Goal: Transaction & Acquisition: Purchase product/service

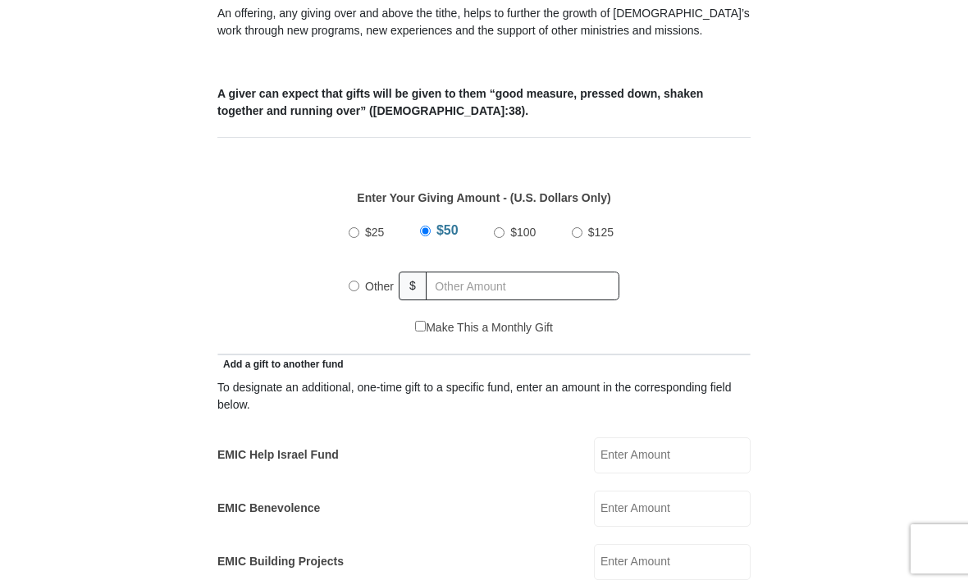
scroll to position [589, 0]
click at [584, 285] on input "text" at bounding box center [523, 286] width 194 height 29
radio input "true"
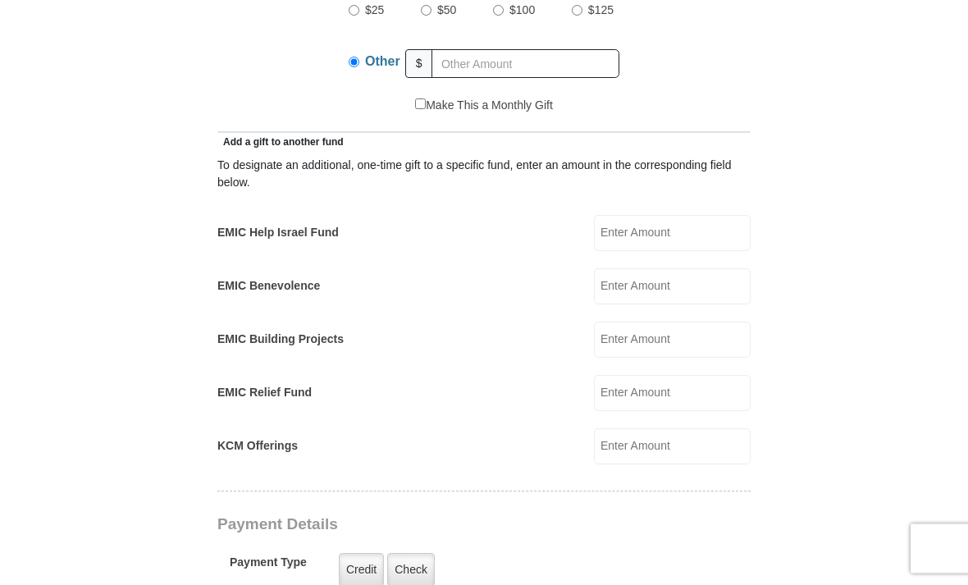
scroll to position [815, 0]
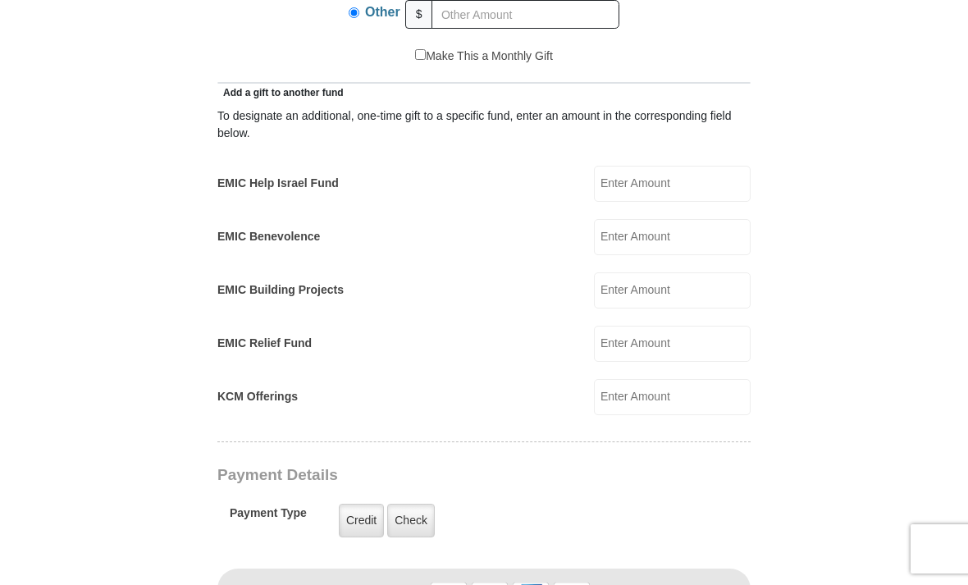
click at [664, 404] on input "KCM Offerings" at bounding box center [672, 397] width 157 height 36
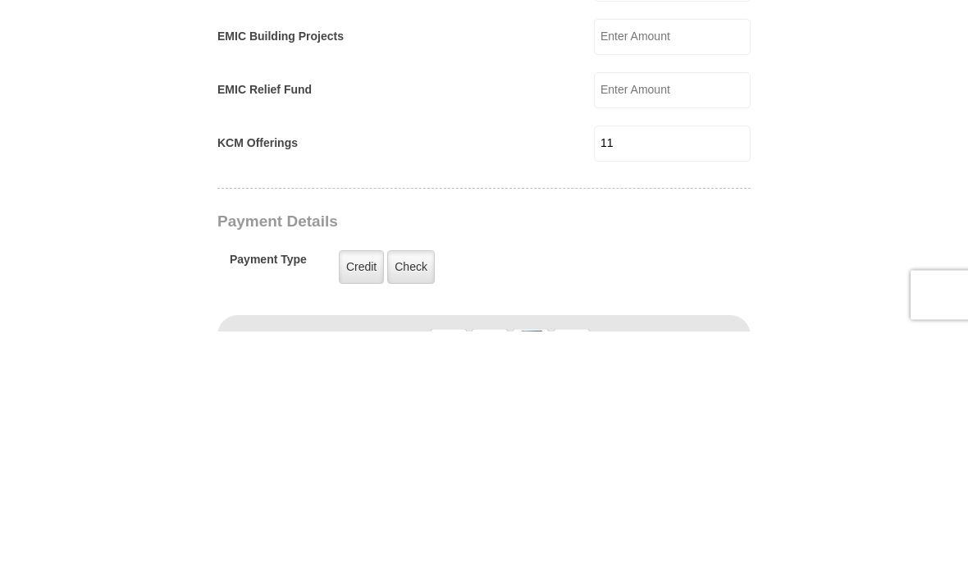
type input "1"
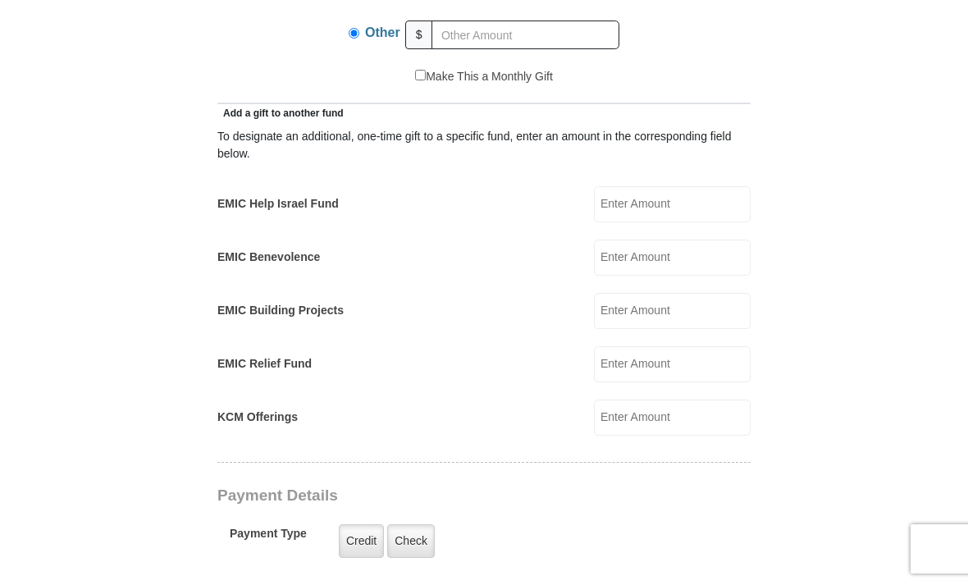
scroll to position [806, 0]
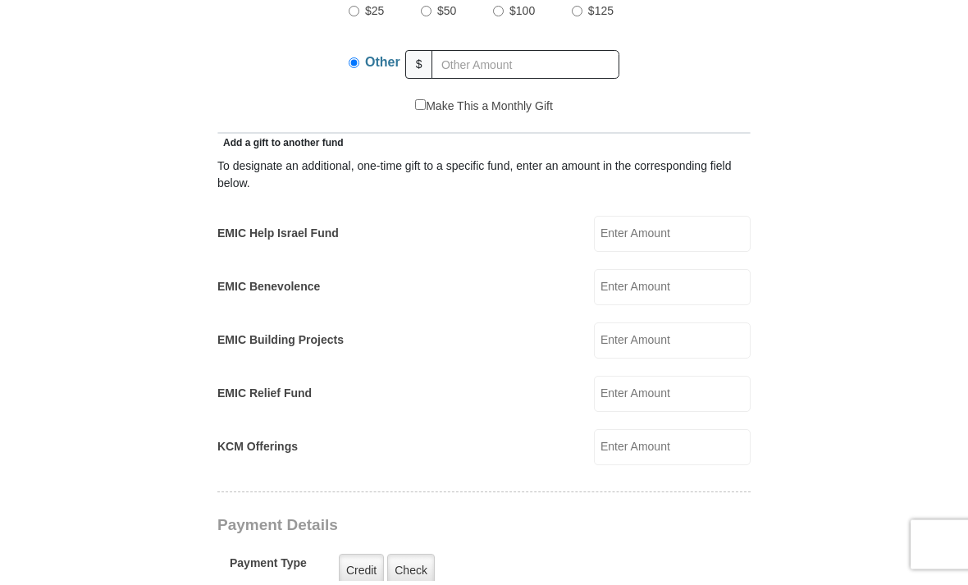
click at [582, 44] on div "$25 $50 $100 $125" at bounding box center [484, 43] width 271 height 94
click at [587, 58] on input "text" at bounding box center [525, 64] width 188 height 29
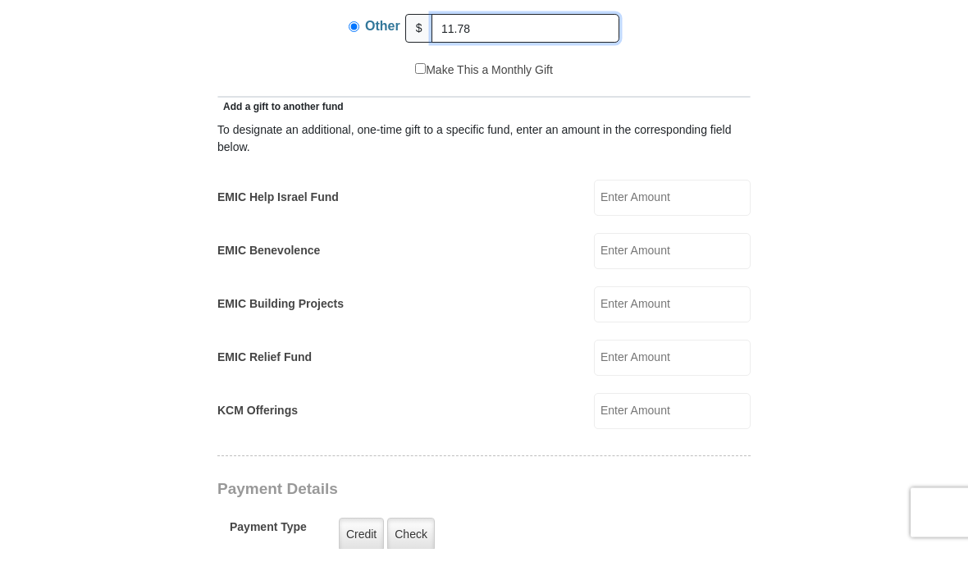
type input "11.78"
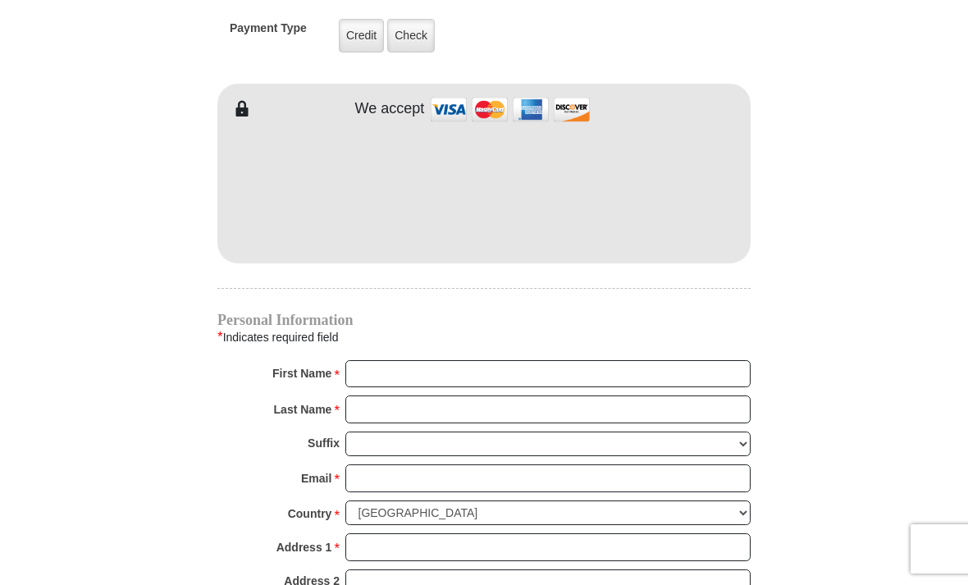
scroll to position [1345, 0]
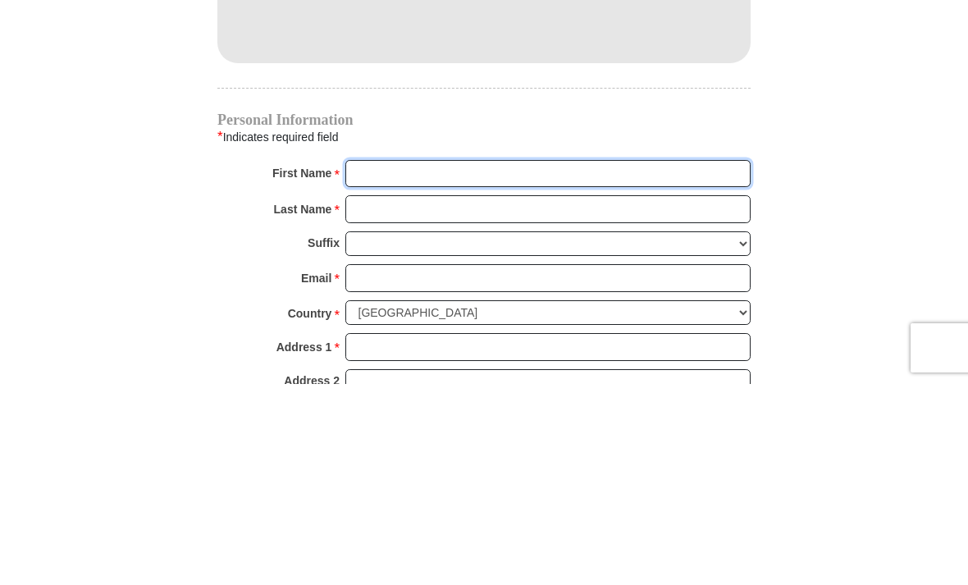
click at [367, 361] on input "First Name *" at bounding box center [547, 375] width 405 height 28
type input "Emm"
type input "[PERSON_NAME]"
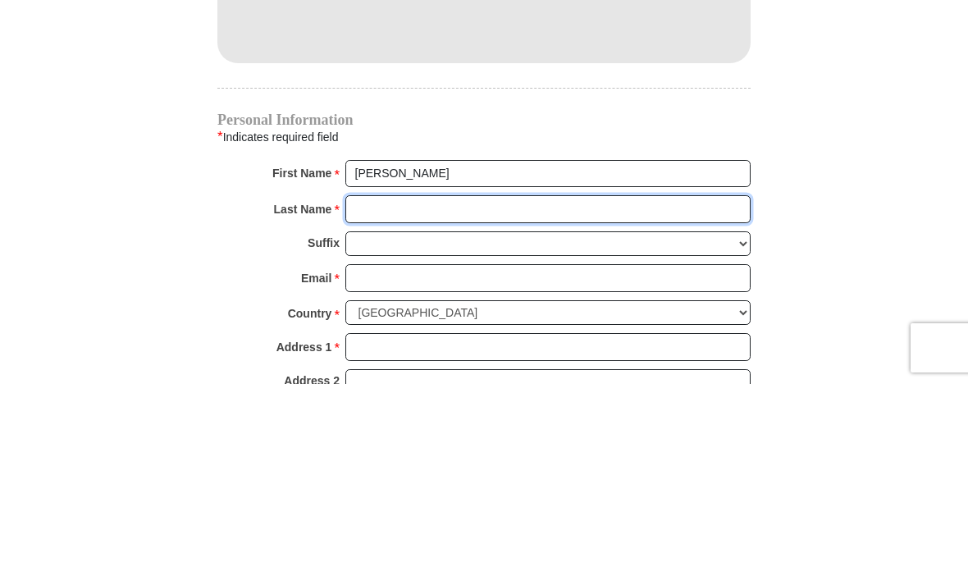
type input "Mauboules"
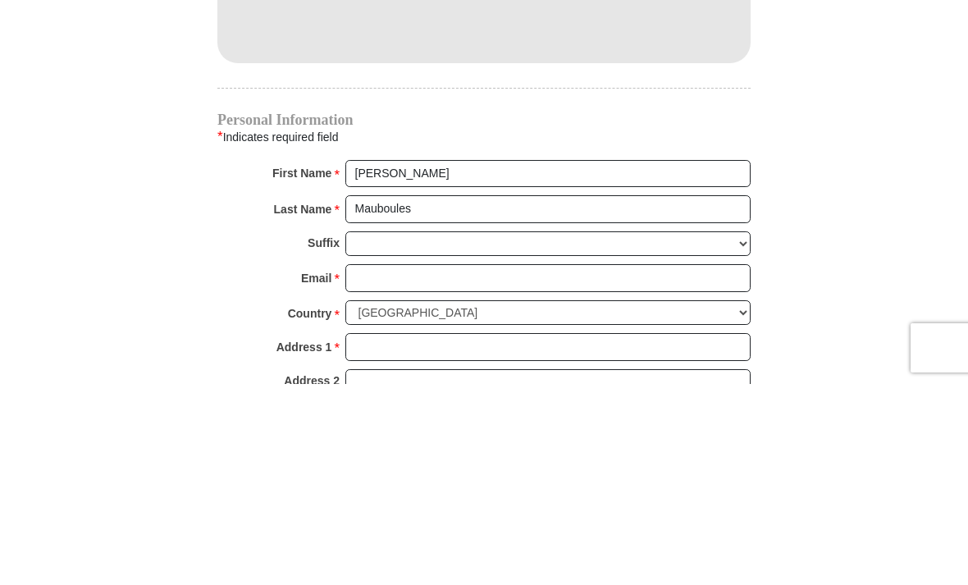
scroll to position [1547, 0]
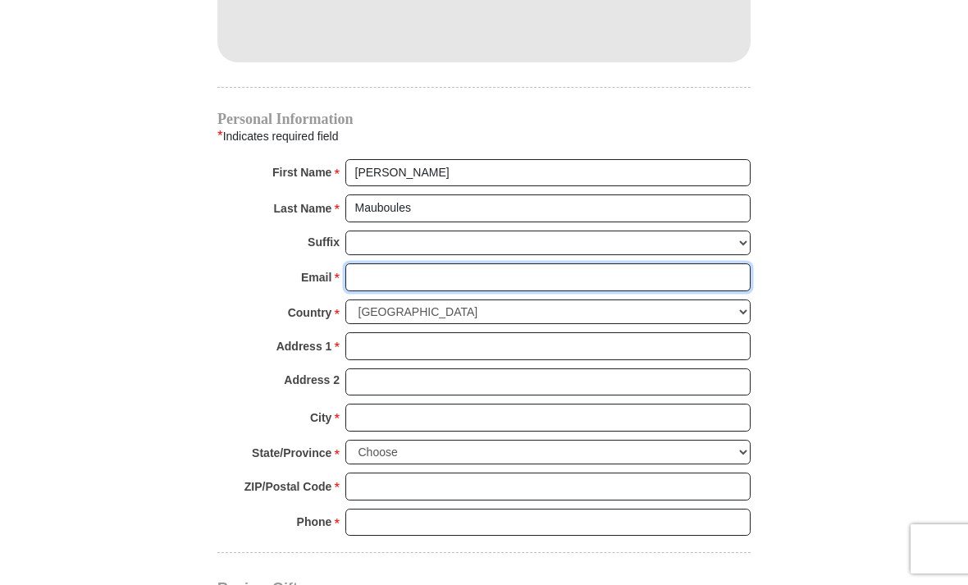
click at [367, 279] on input "Email *" at bounding box center [547, 277] width 405 height 28
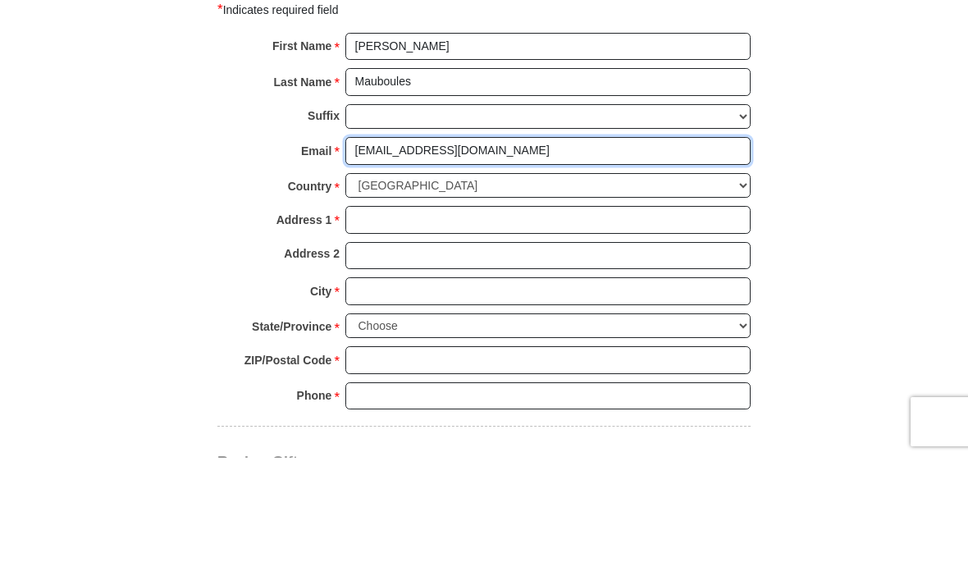
type input "[EMAIL_ADDRESS][DOMAIN_NAME]"
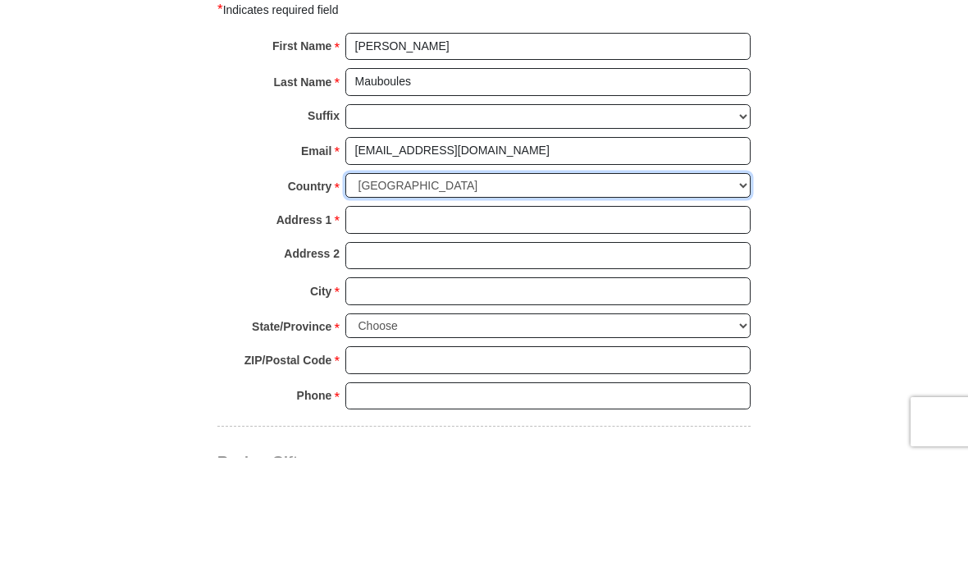
click at [626, 300] on select "United States of America Canada Antigua and Barbuda Argentina Armenia Aruba Aus…" at bounding box center [547, 312] width 405 height 25
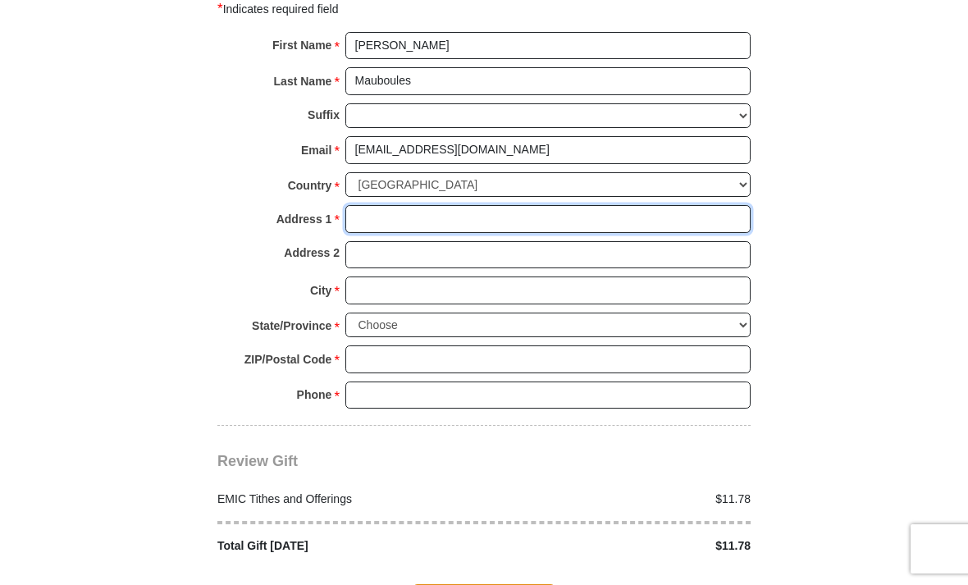
click at [676, 205] on input "Address 1 *" at bounding box center [547, 219] width 405 height 28
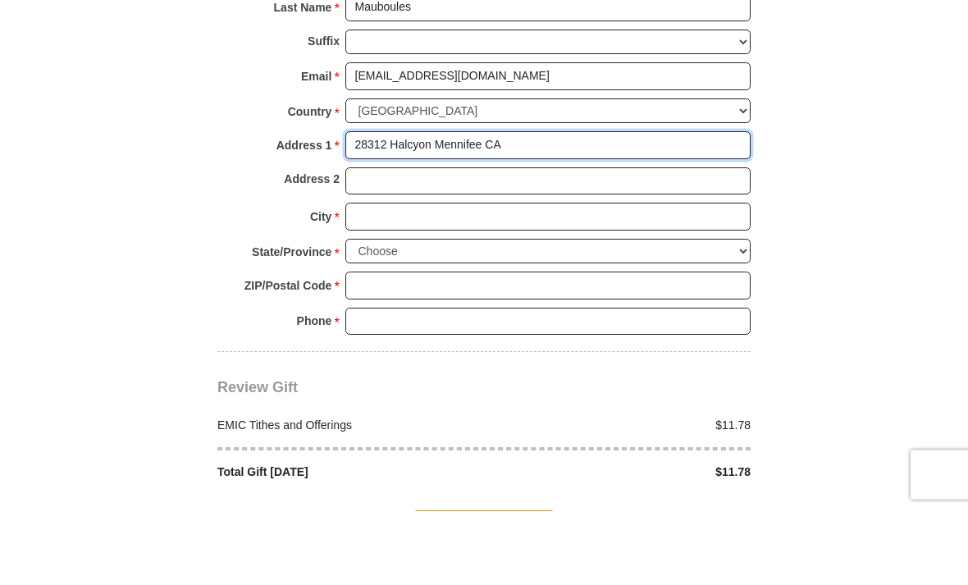
type input "28312 Halcyon Mennifee CA"
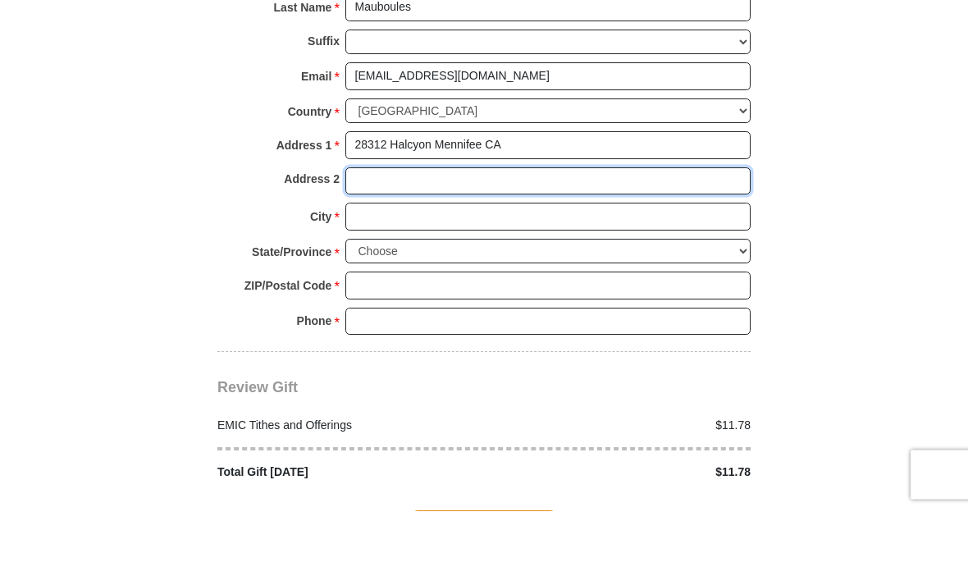
click at [582, 242] on input "Address 2" at bounding box center [547, 256] width 405 height 28
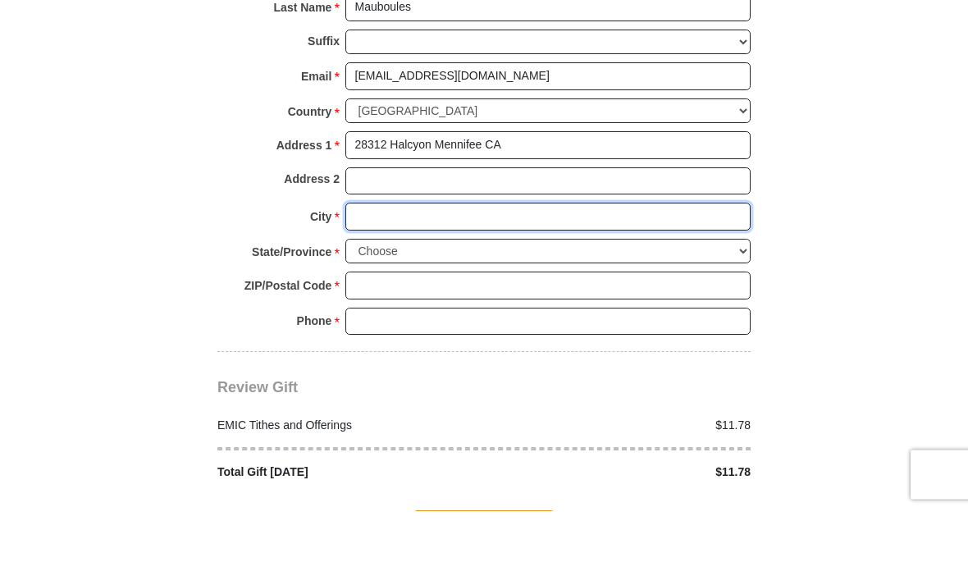
click at [602, 277] on input "City *" at bounding box center [547, 291] width 405 height 28
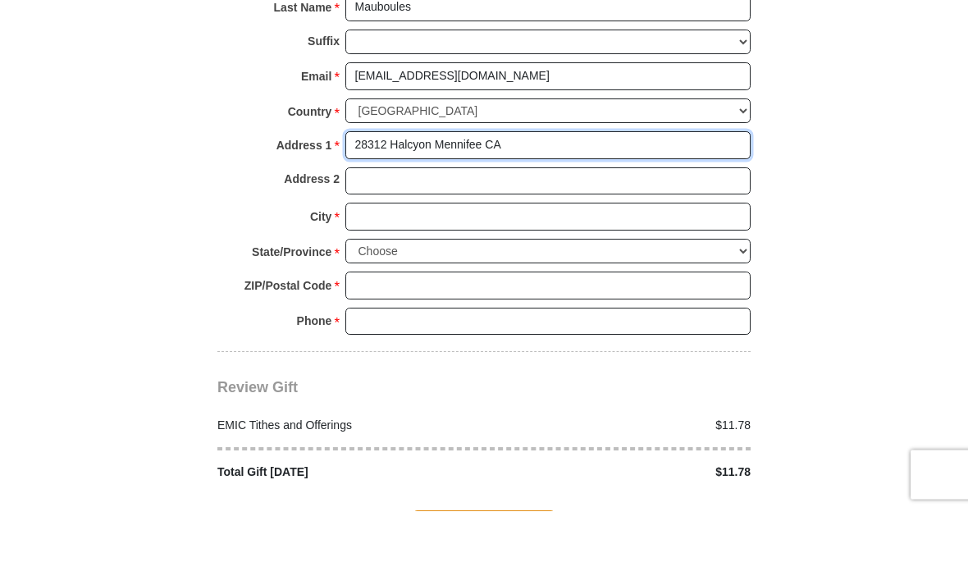
click at [614, 206] on input "28312 Halcyon Mennifee CA" at bounding box center [547, 220] width 405 height 28
click at [633, 206] on input "28312 Halcyon Mennifee CA" at bounding box center [547, 220] width 405 height 28
click at [646, 206] on input "28312 Halcyon Mennifee CA" at bounding box center [547, 220] width 405 height 28
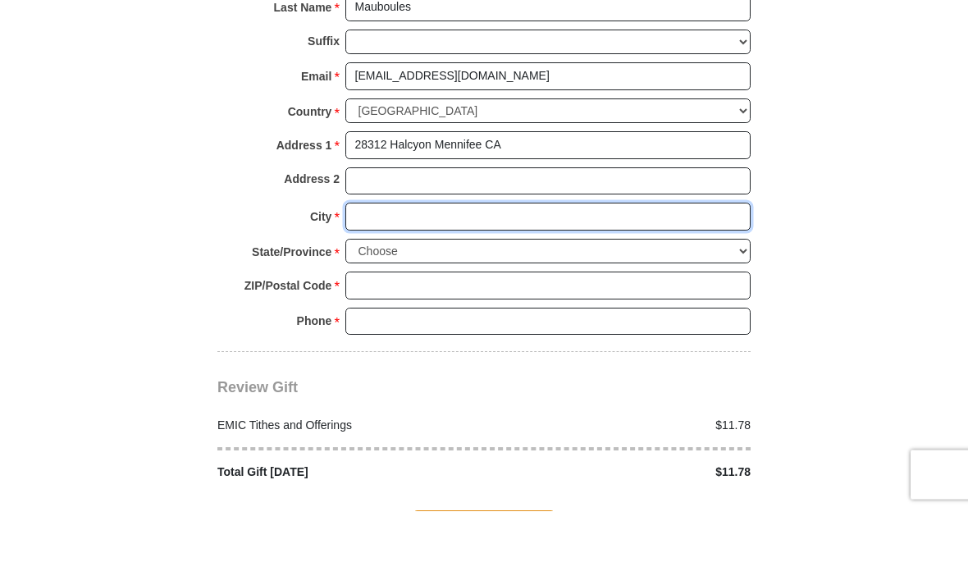
click at [358, 277] on input "City *" at bounding box center [547, 291] width 405 height 28
type input "Menifee"
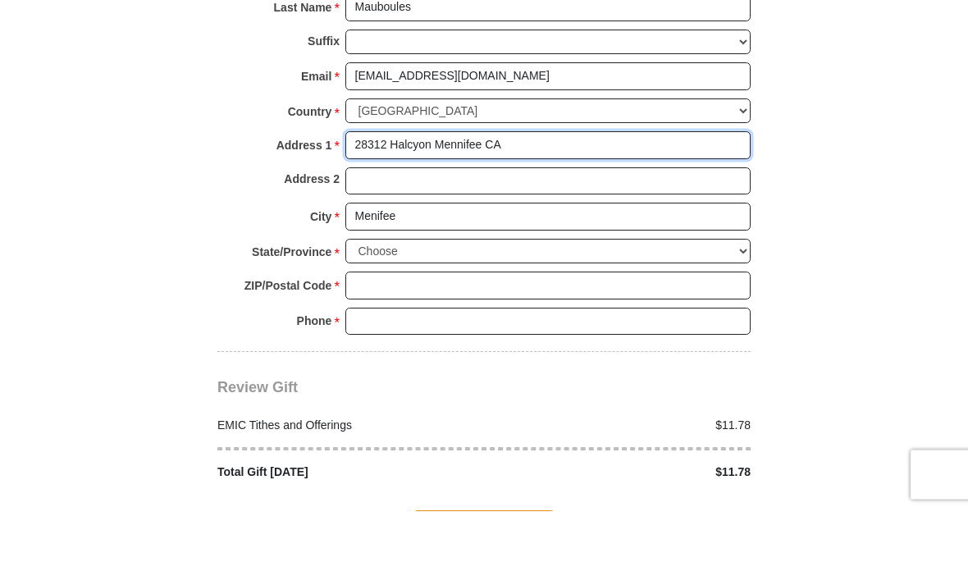
click at [467, 206] on input "28312 Halcyon Mennifee CA" at bounding box center [547, 220] width 405 height 28
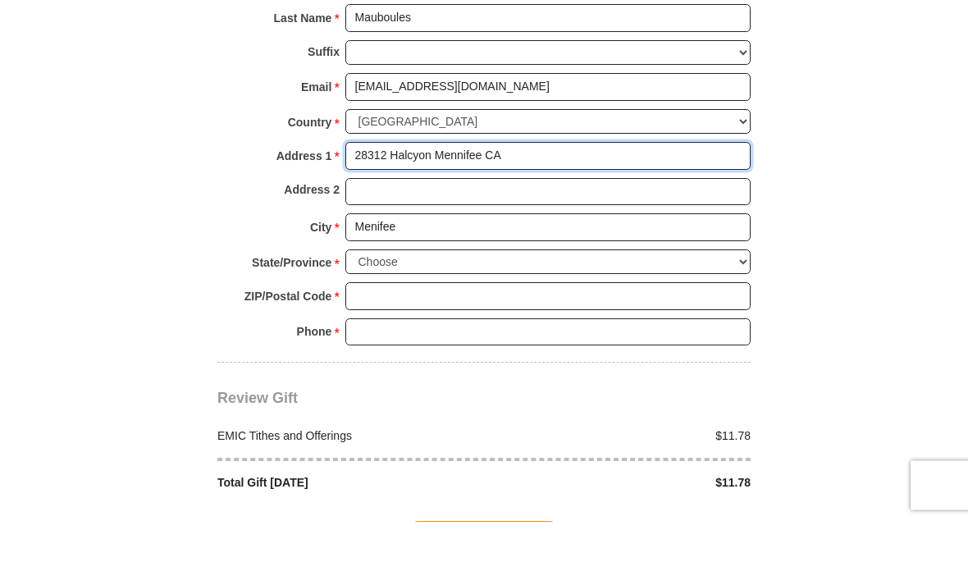
click at [460, 206] on input "28312 Halcyon Mennifee CA" at bounding box center [547, 220] width 405 height 28
click at [525, 206] on input "28312 Halcyon Mennifee CA" at bounding box center [547, 220] width 405 height 28
type input "28312 Halcyon Menifee CA"
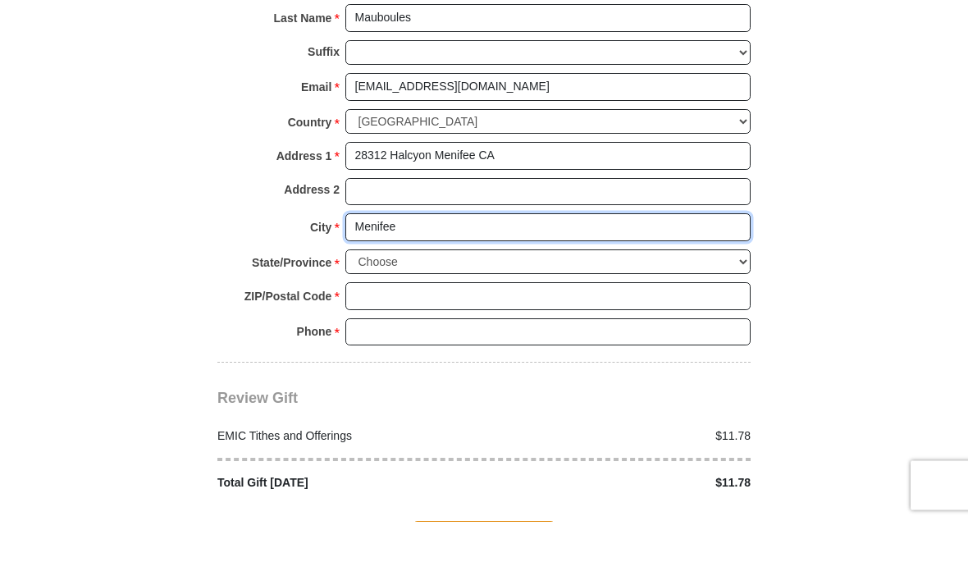
click at [417, 277] on input "Menifee" at bounding box center [547, 291] width 405 height 28
type input "Menifee CA"
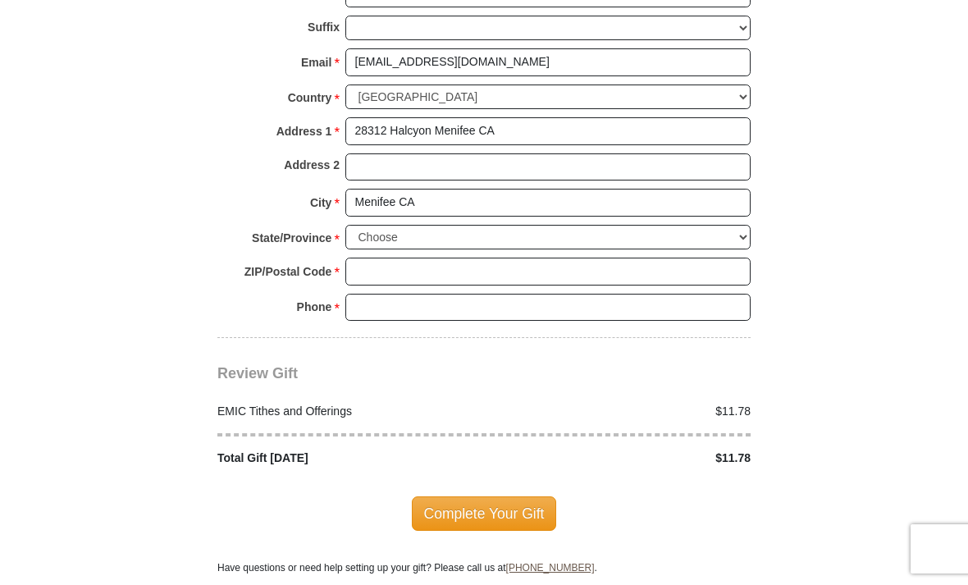
scroll to position [1776, 0]
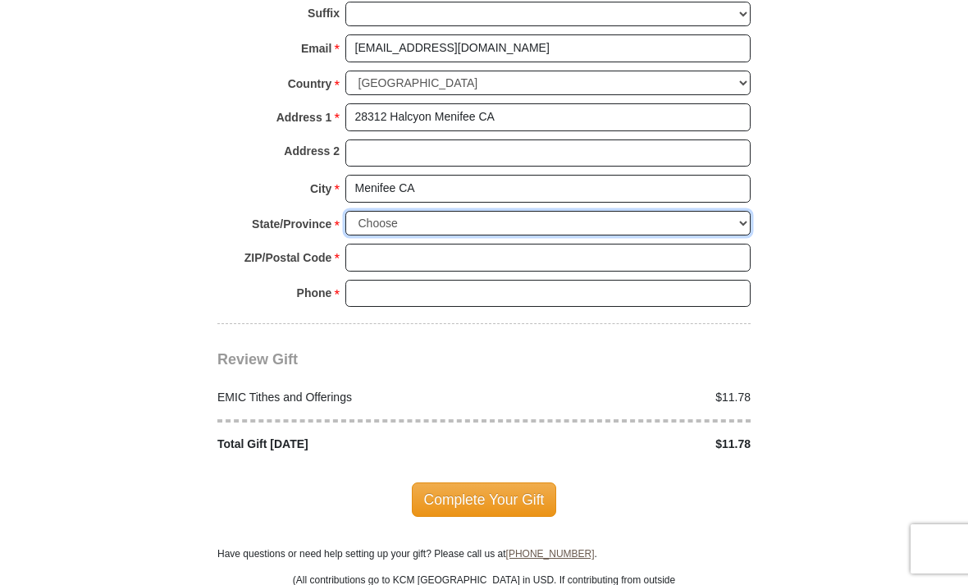
click at [375, 211] on select "Choose [US_STATE] [US_STATE] [US_STATE] [US_STATE] [US_STATE] Armed Forces Amer…" at bounding box center [547, 223] width 405 height 25
select select "CA"
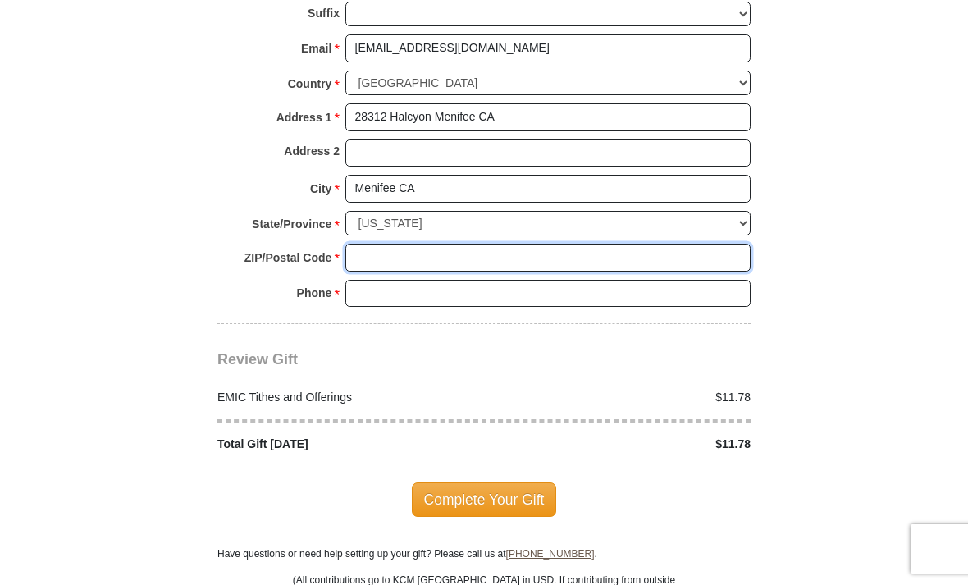
click at [371, 244] on input "ZIP/Postal Code *" at bounding box center [547, 258] width 405 height 28
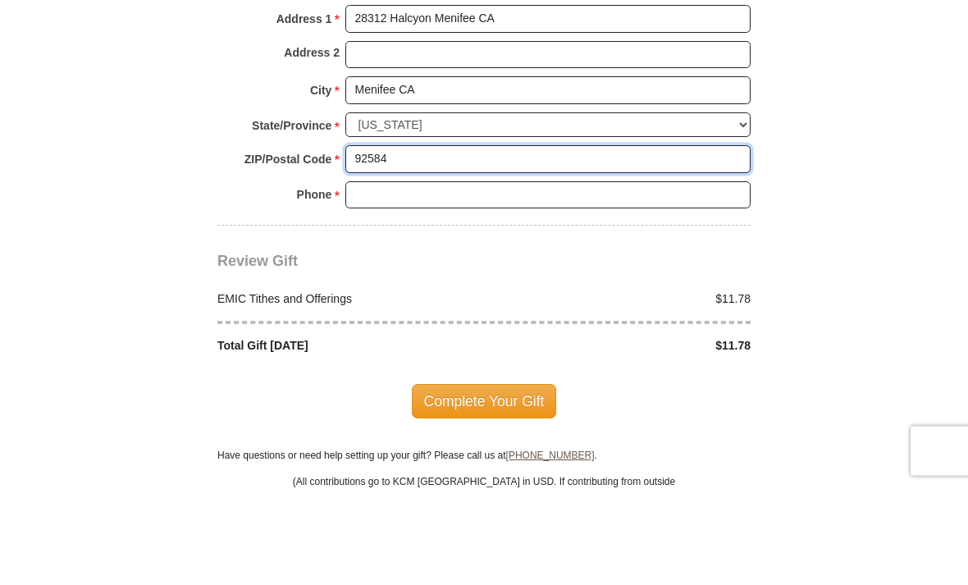
type input "92584"
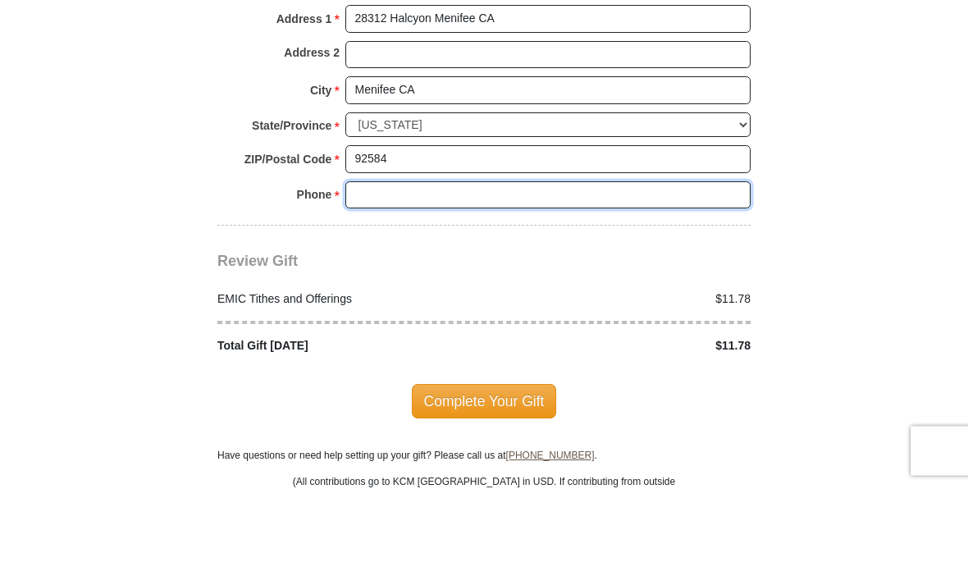
click at [716, 280] on input "Phone * *" at bounding box center [547, 294] width 405 height 28
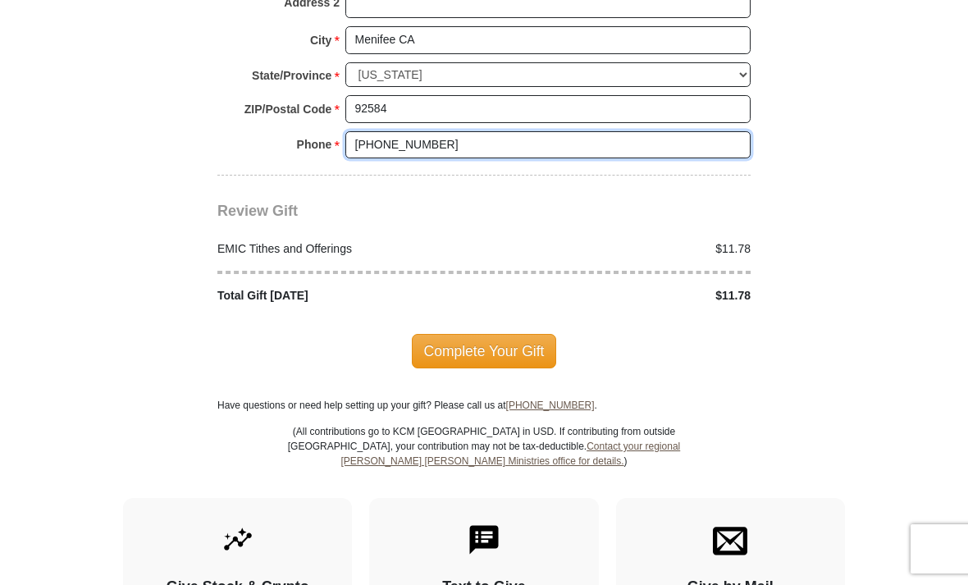
scroll to position [1917, 0]
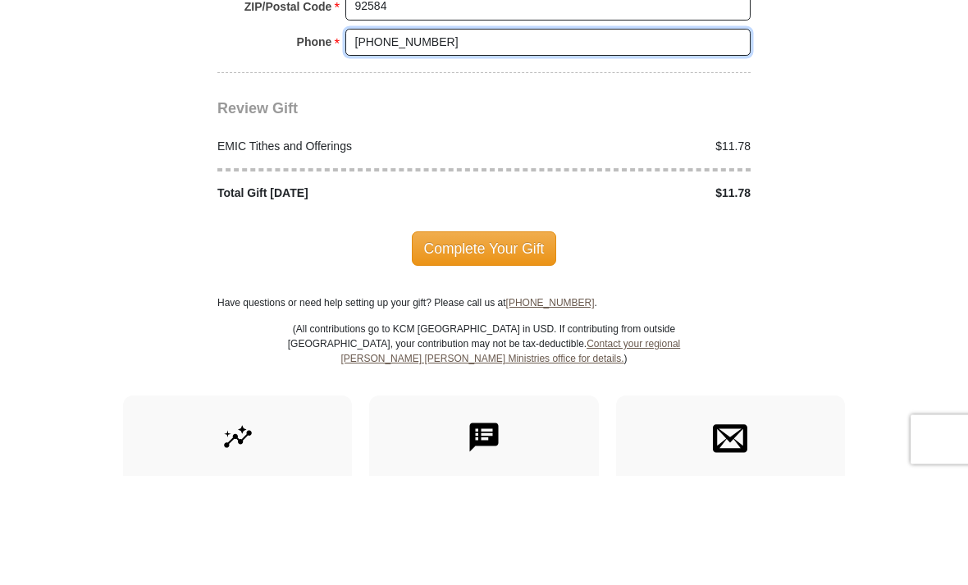
type input "[PHONE_NUMBER]"
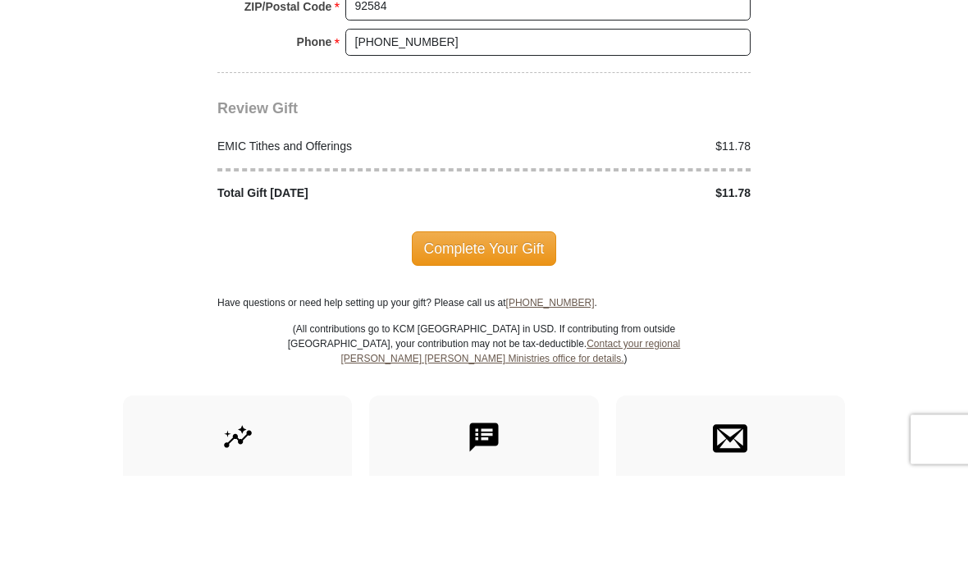
click at [536, 341] on span "Complete Your Gift" at bounding box center [484, 358] width 145 height 34
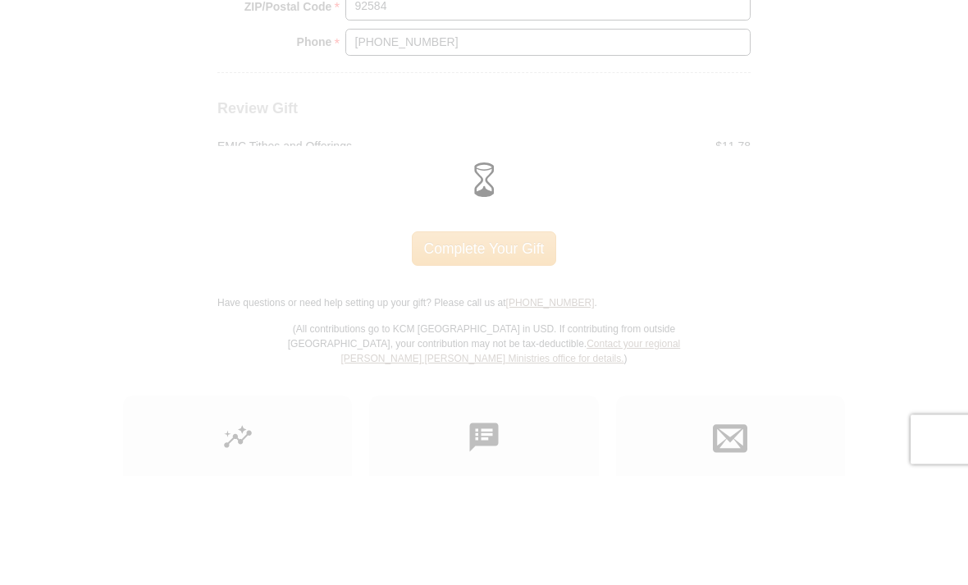
scroll to position [2027, 0]
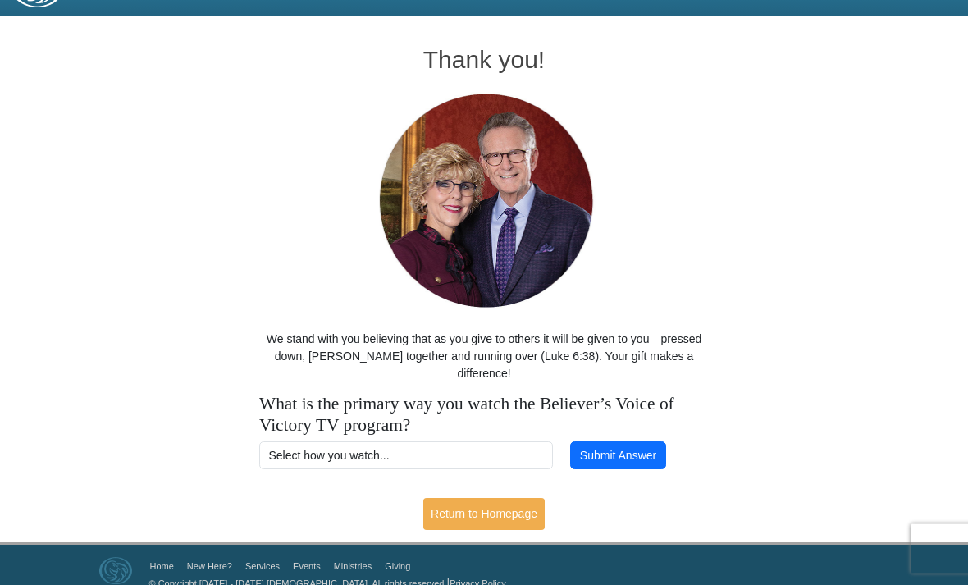
scroll to position [45, 0]
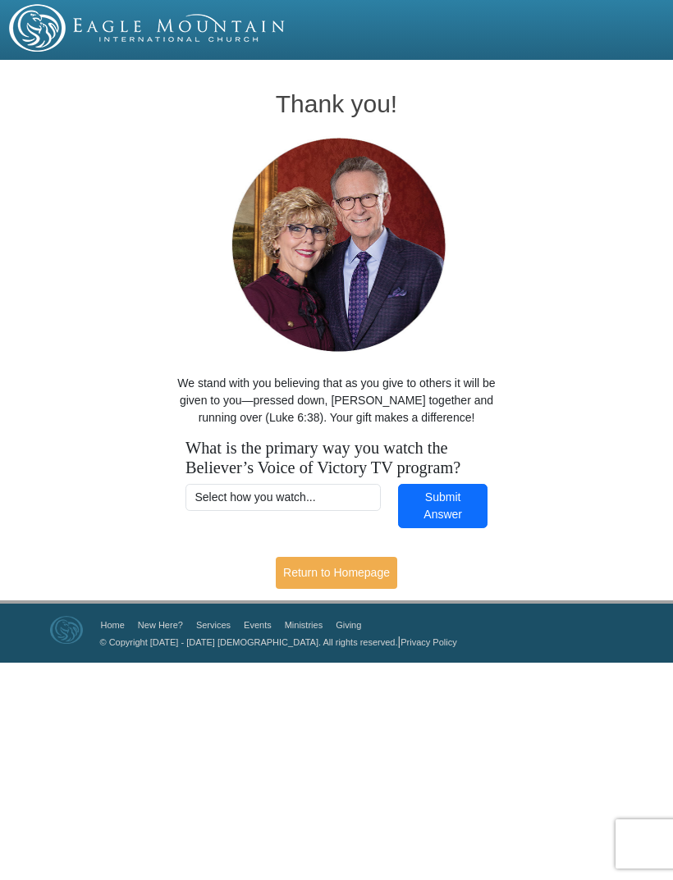
click at [382, 568] on link "Return to Homepage" at bounding box center [336, 573] width 121 height 32
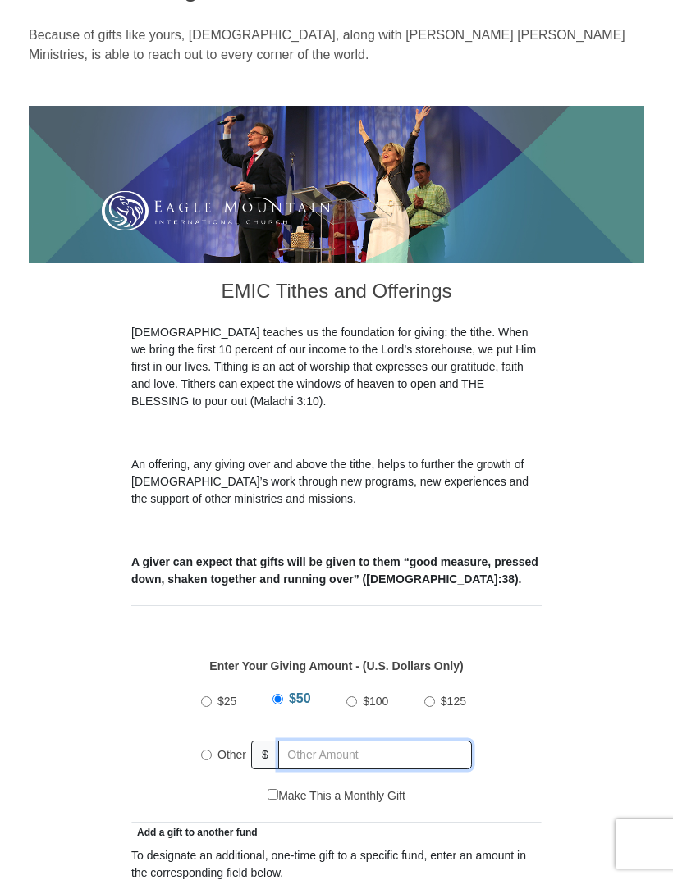
click at [307, 741] on input "text" at bounding box center [375, 755] width 194 height 29
radio input "true"
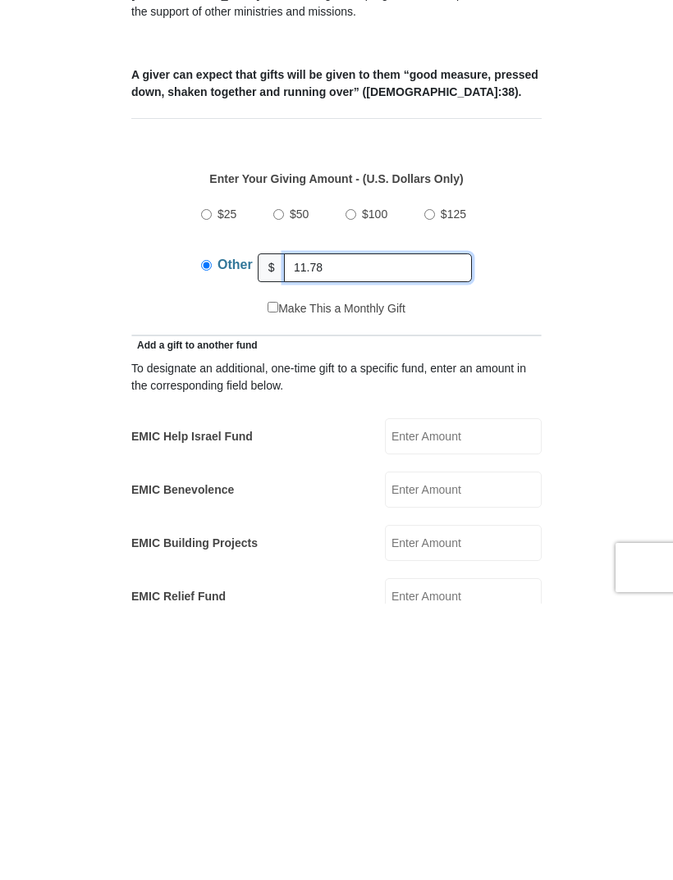
scroll to position [354, 0]
type input "11.78"
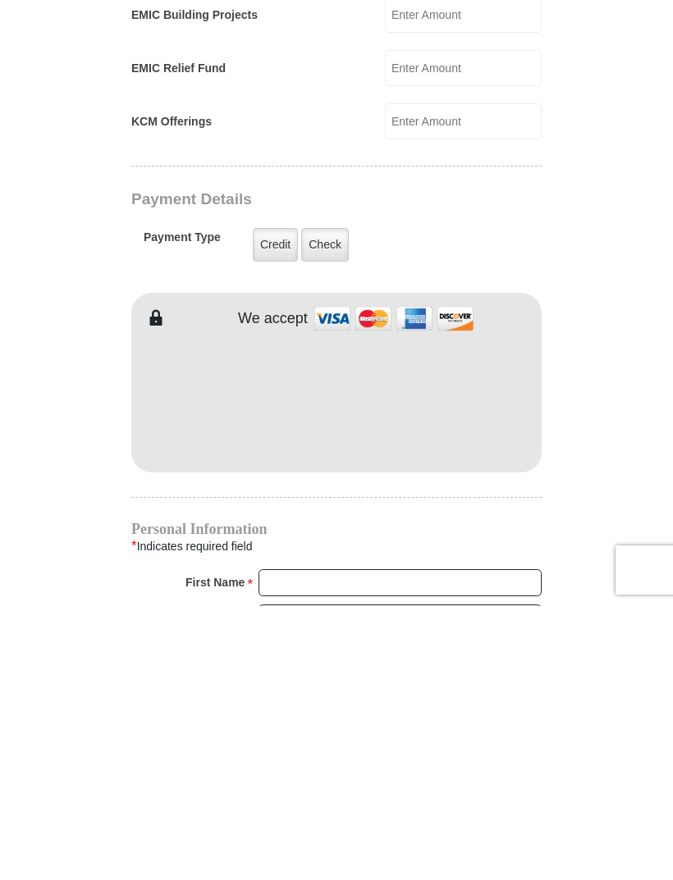
scroll to position [1158, 0]
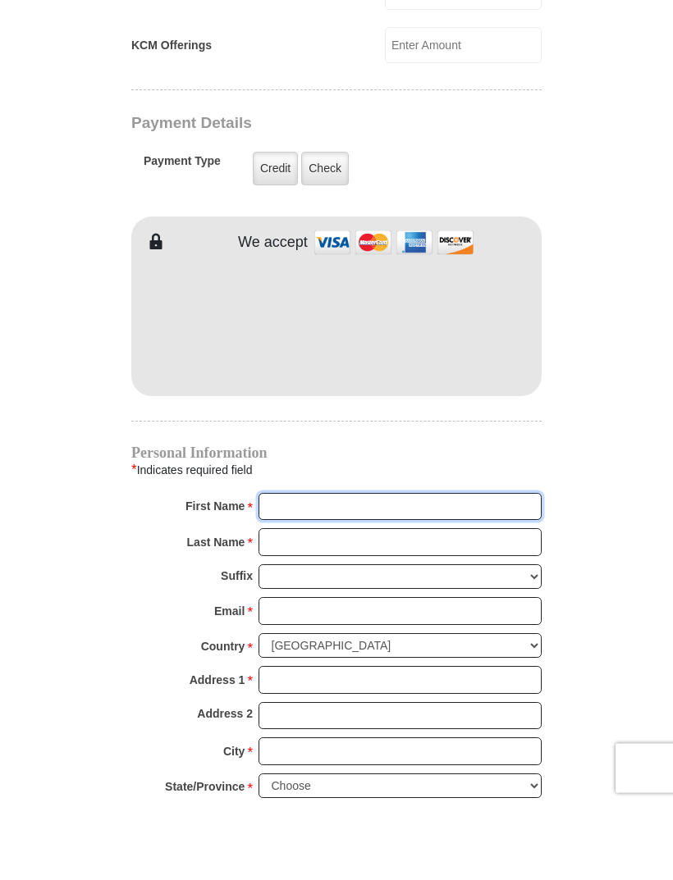
click at [272, 569] on input "First Name *" at bounding box center [399, 583] width 283 height 28
type input "[PERSON_NAME]"
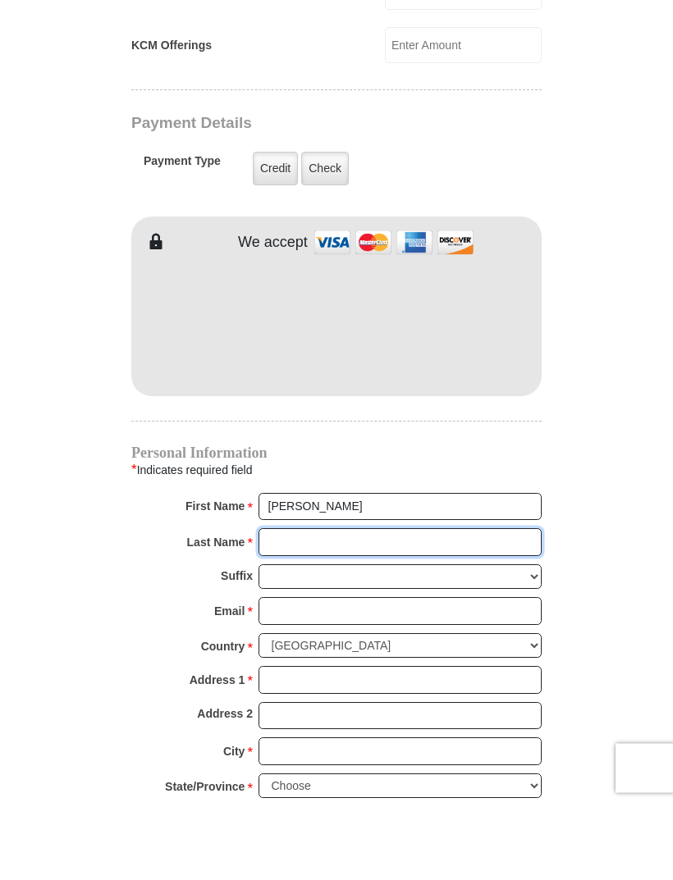
type input "Mauboules"
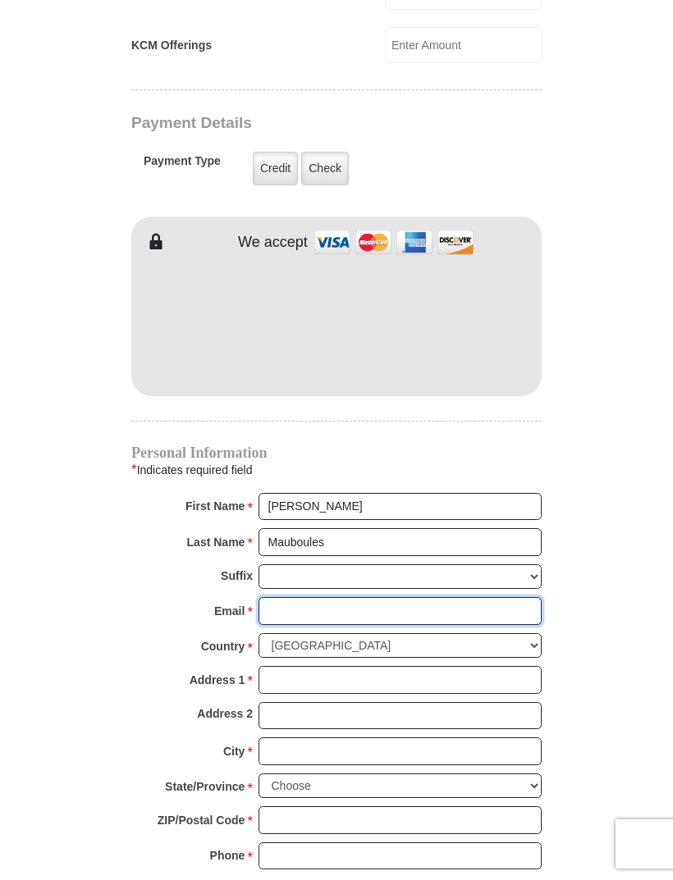
click at [265, 597] on input "Email *" at bounding box center [399, 611] width 283 height 28
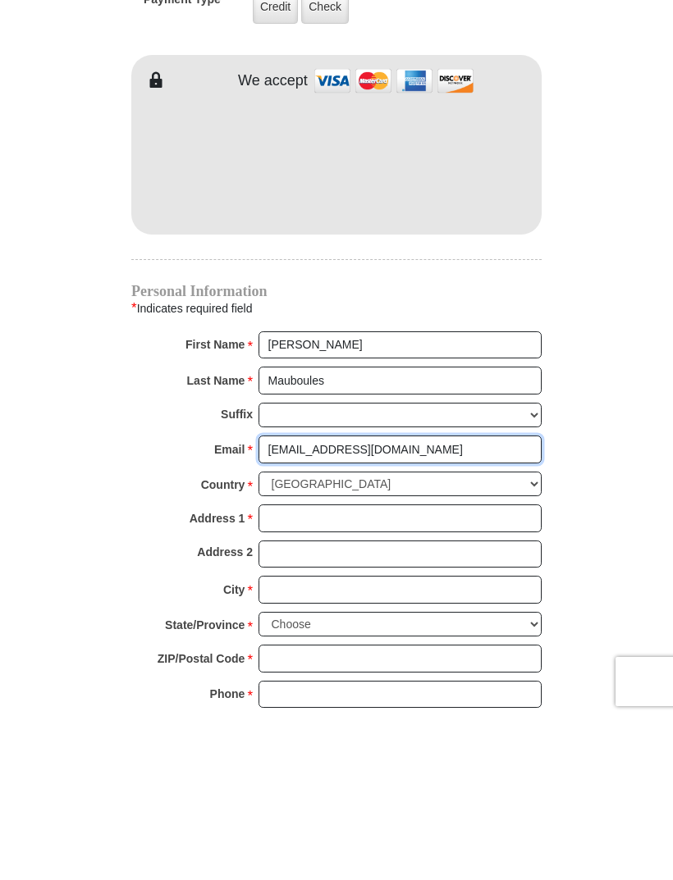
type input "[EMAIL_ADDRESS][DOMAIN_NAME]"
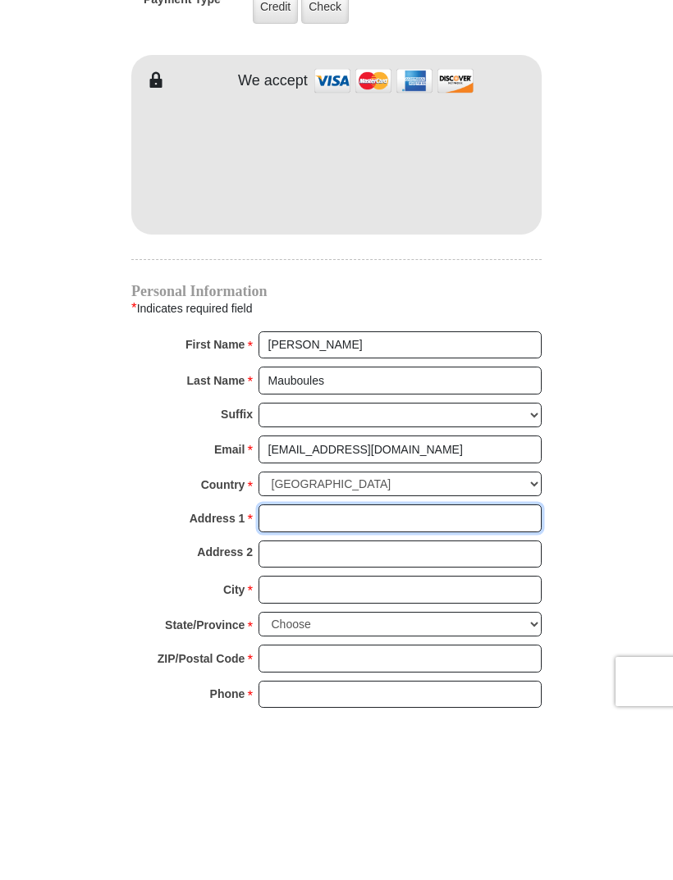
click at [523, 667] on input "Address 1 *" at bounding box center [399, 681] width 283 height 28
type input "28312 Halcyon Ct"
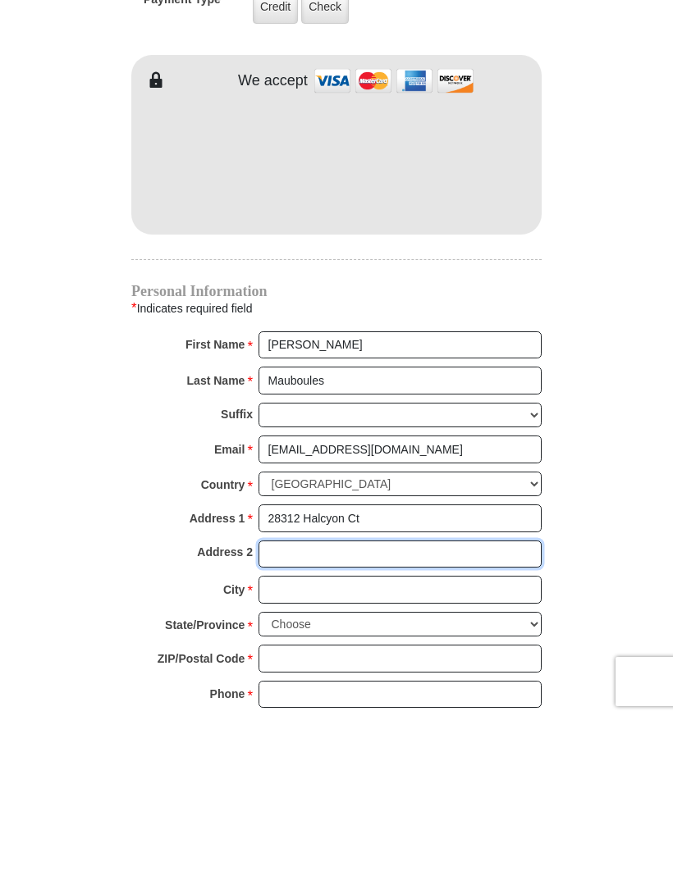
click at [468, 703] on input "Address 2" at bounding box center [399, 717] width 283 height 28
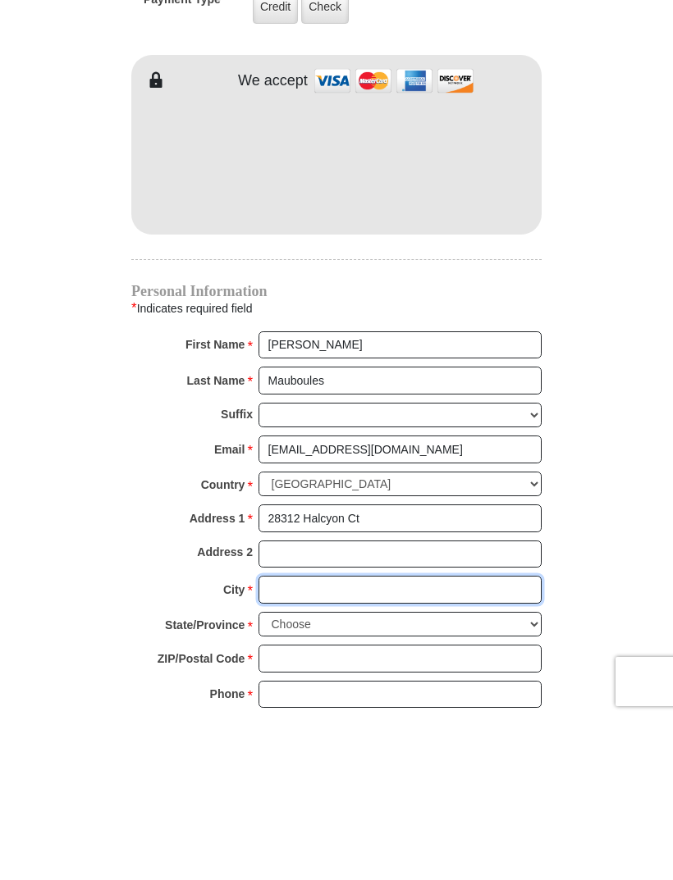
click at [486, 738] on input "City *" at bounding box center [399, 752] width 283 height 28
type input "Menifee CA"
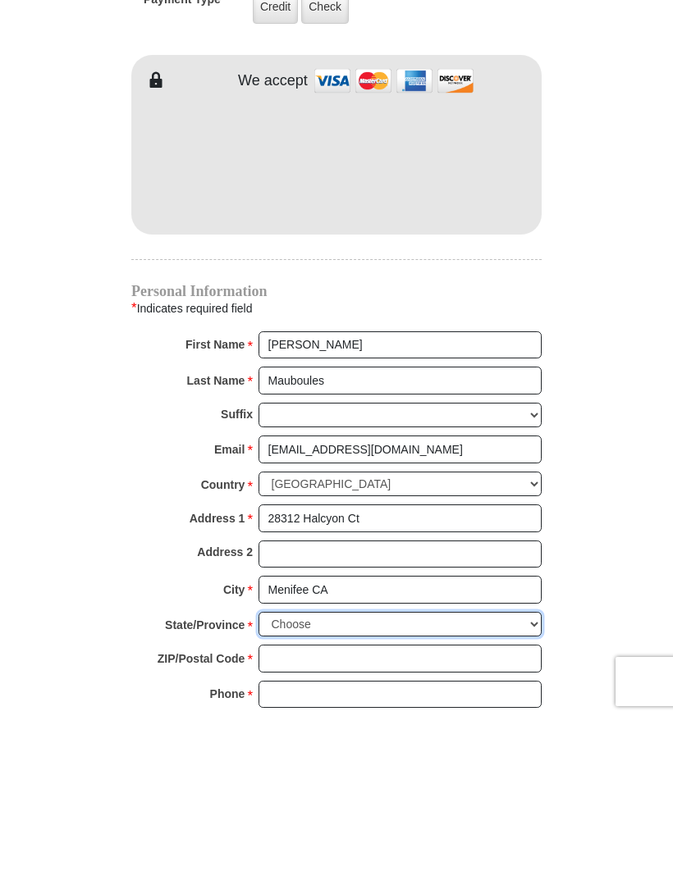
click at [482, 774] on select "Choose [US_STATE] [US_STATE] [US_STATE] [US_STATE] [US_STATE] Armed Forces Amer…" at bounding box center [399, 786] width 283 height 25
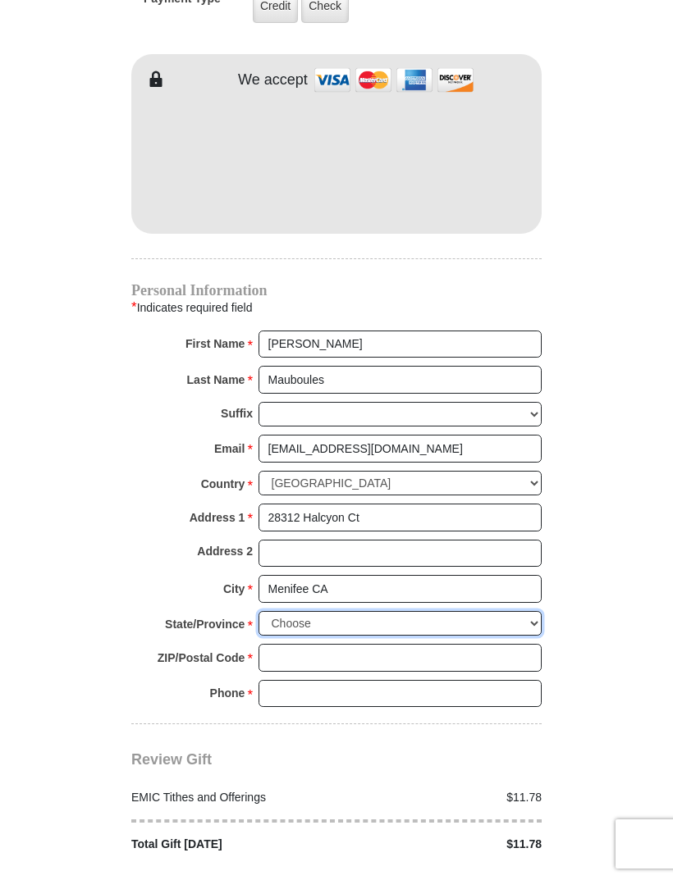
select select "CA"
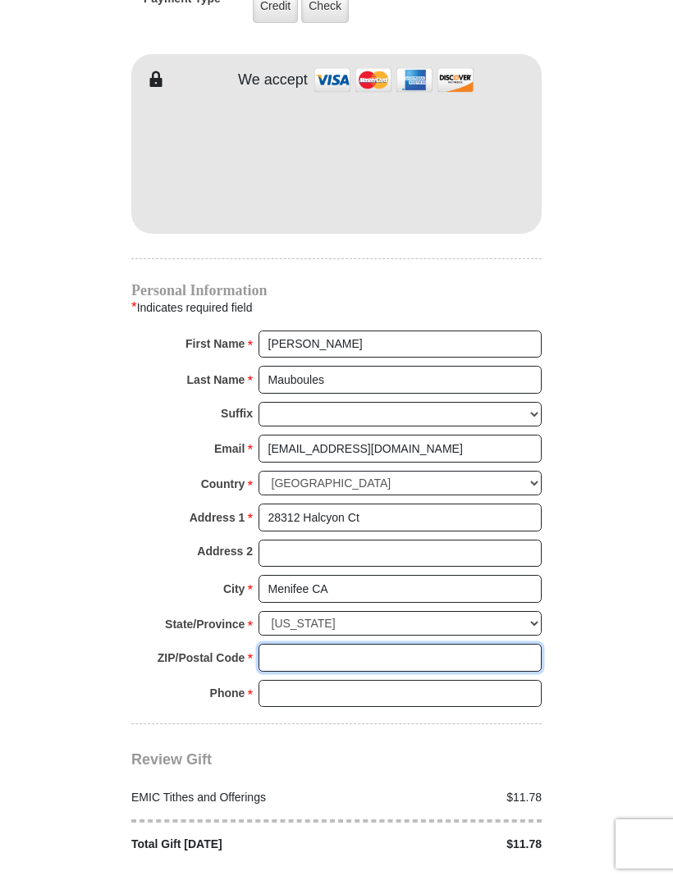
click at [297, 644] on input "ZIP/Postal Code *" at bounding box center [399, 658] width 283 height 28
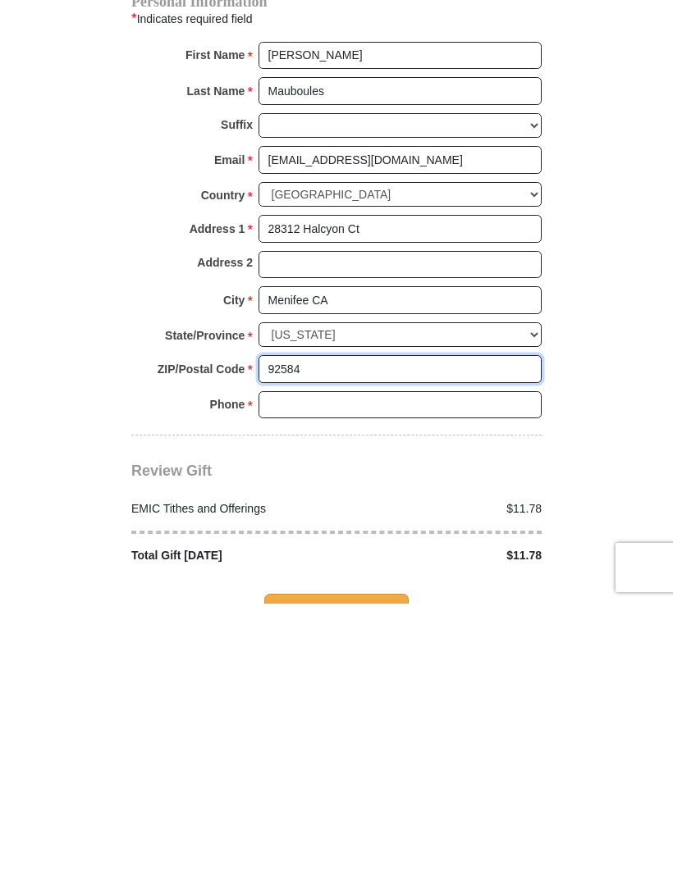
type input "92584"
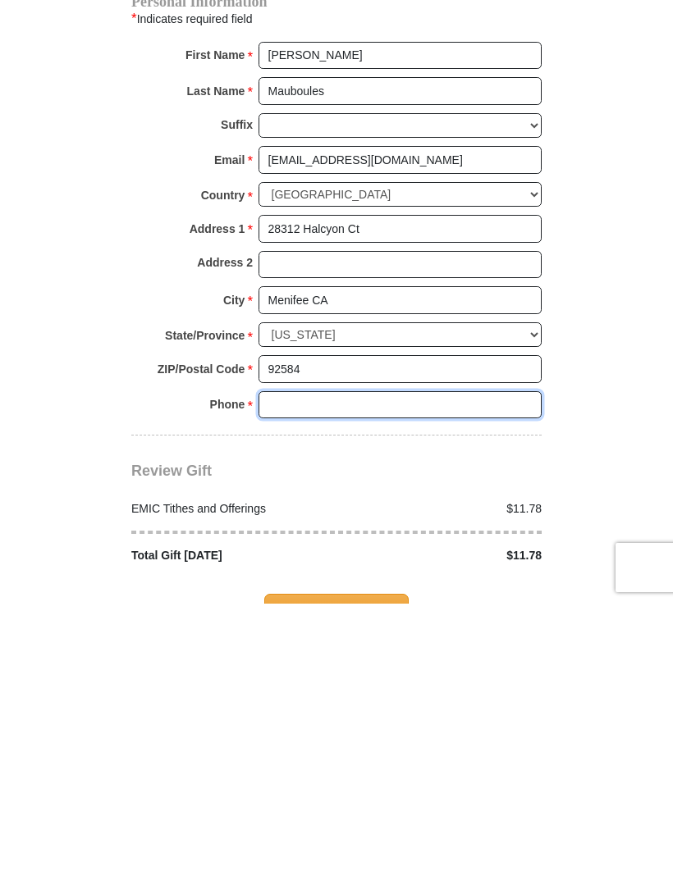
click at [287, 668] on input "Phone * *" at bounding box center [399, 682] width 283 height 28
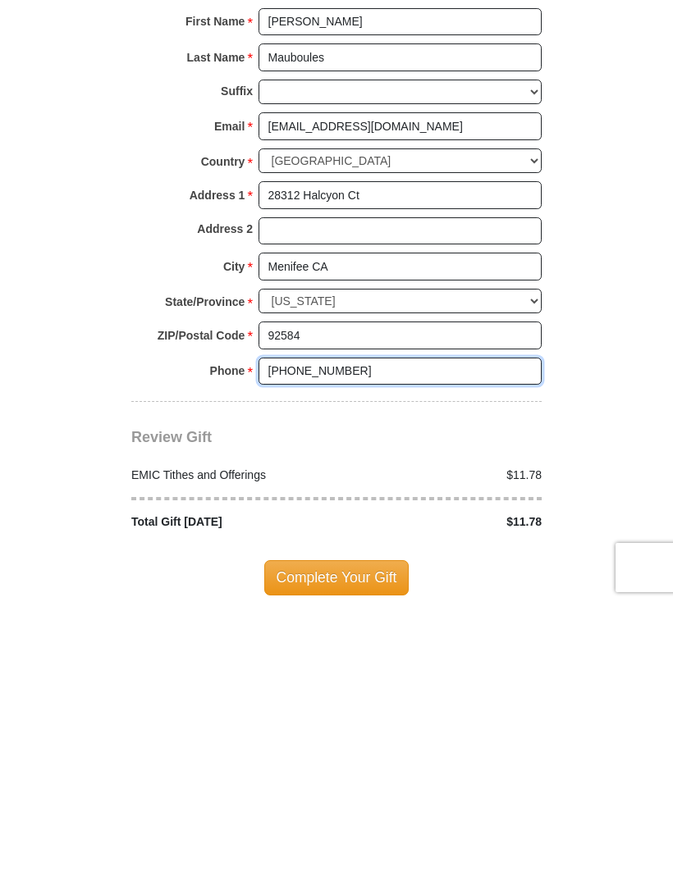
scroll to position [1480, 0]
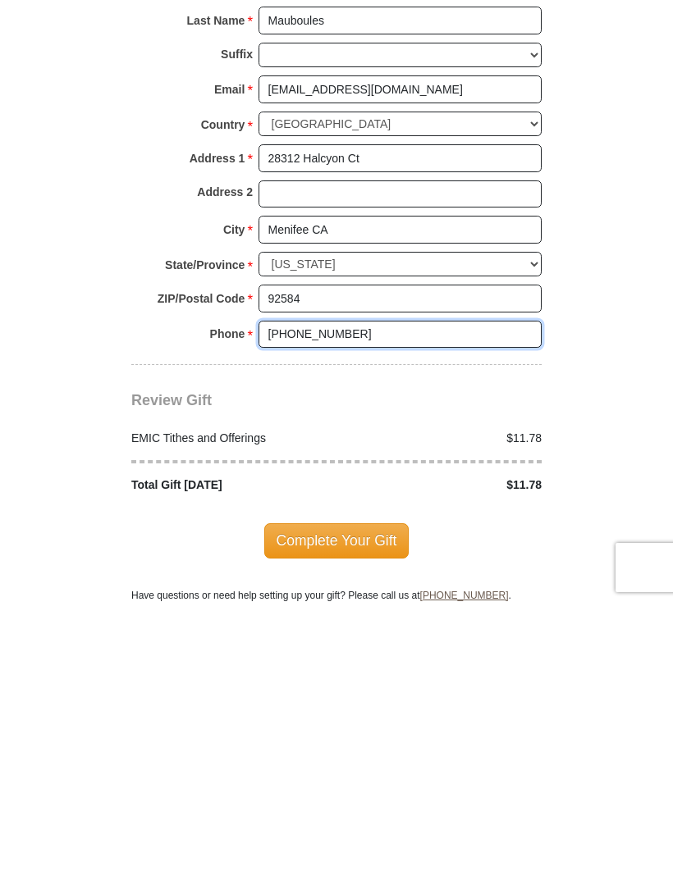
type input "[PHONE_NUMBER]"
click at [272, 800] on span "Complete Your Gift" at bounding box center [336, 817] width 145 height 34
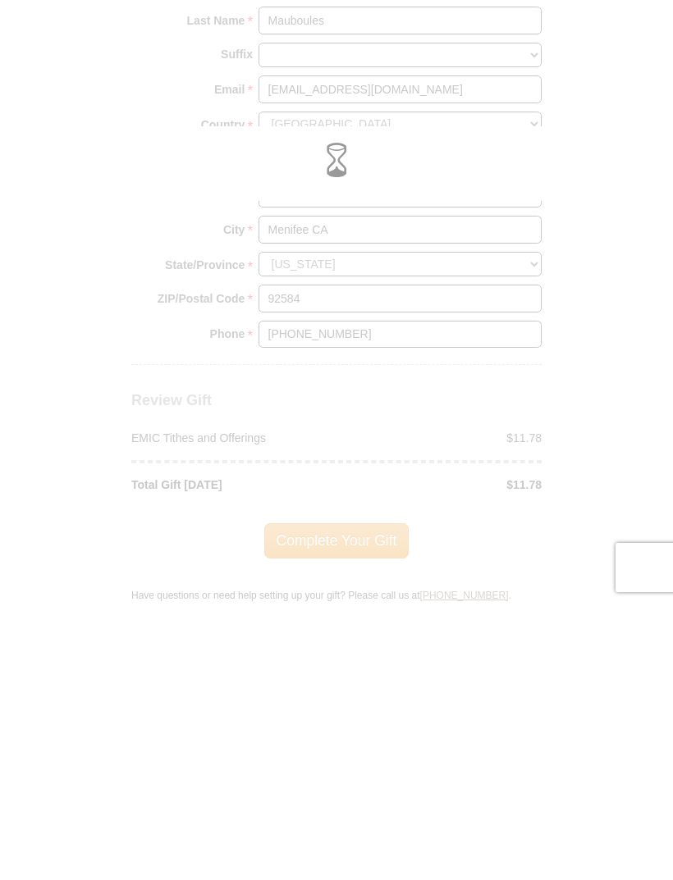
scroll to position [1756, 0]
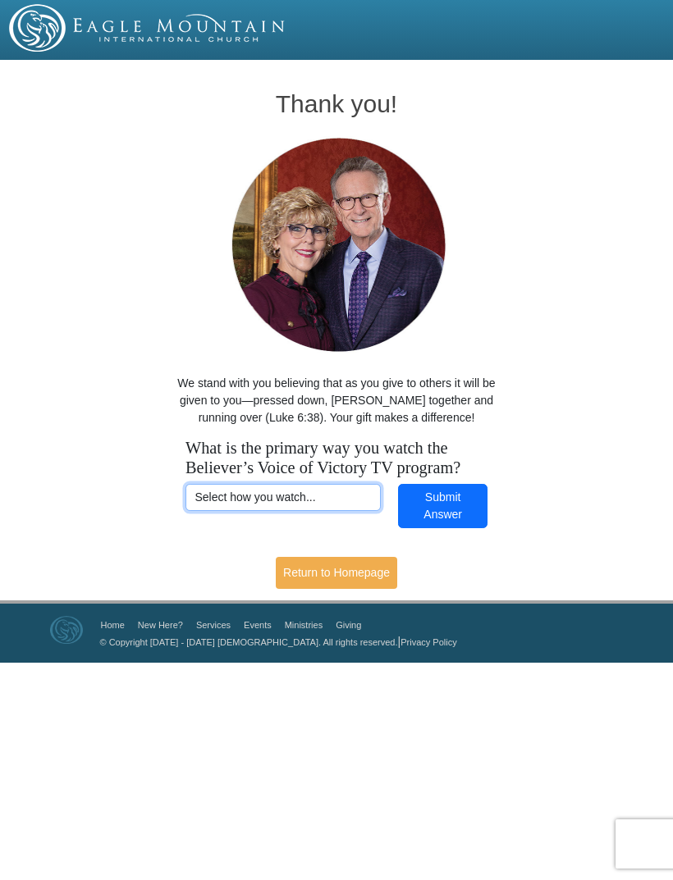
click at [217, 506] on select "Select how you watch... Daystar Morning Daystar Evening KCM.org GoVictory.com V…" at bounding box center [282, 498] width 195 height 28
select select "DIRECTV"
click at [435, 498] on button "Submit Answer" at bounding box center [442, 506] width 89 height 45
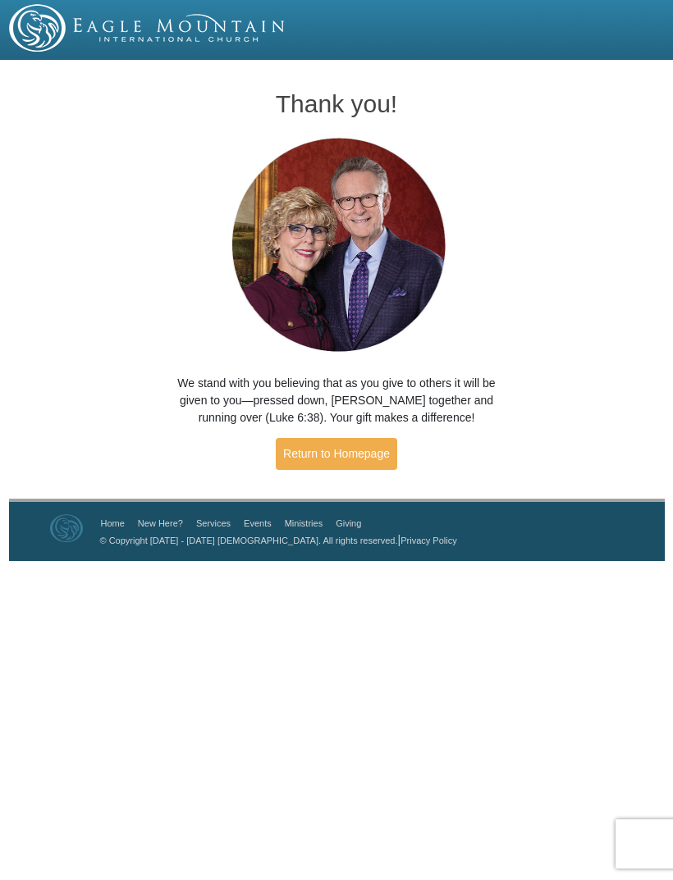
click at [294, 457] on link "Return to Homepage" at bounding box center [336, 454] width 121 height 32
